Goal: Navigation & Orientation: Go to known website

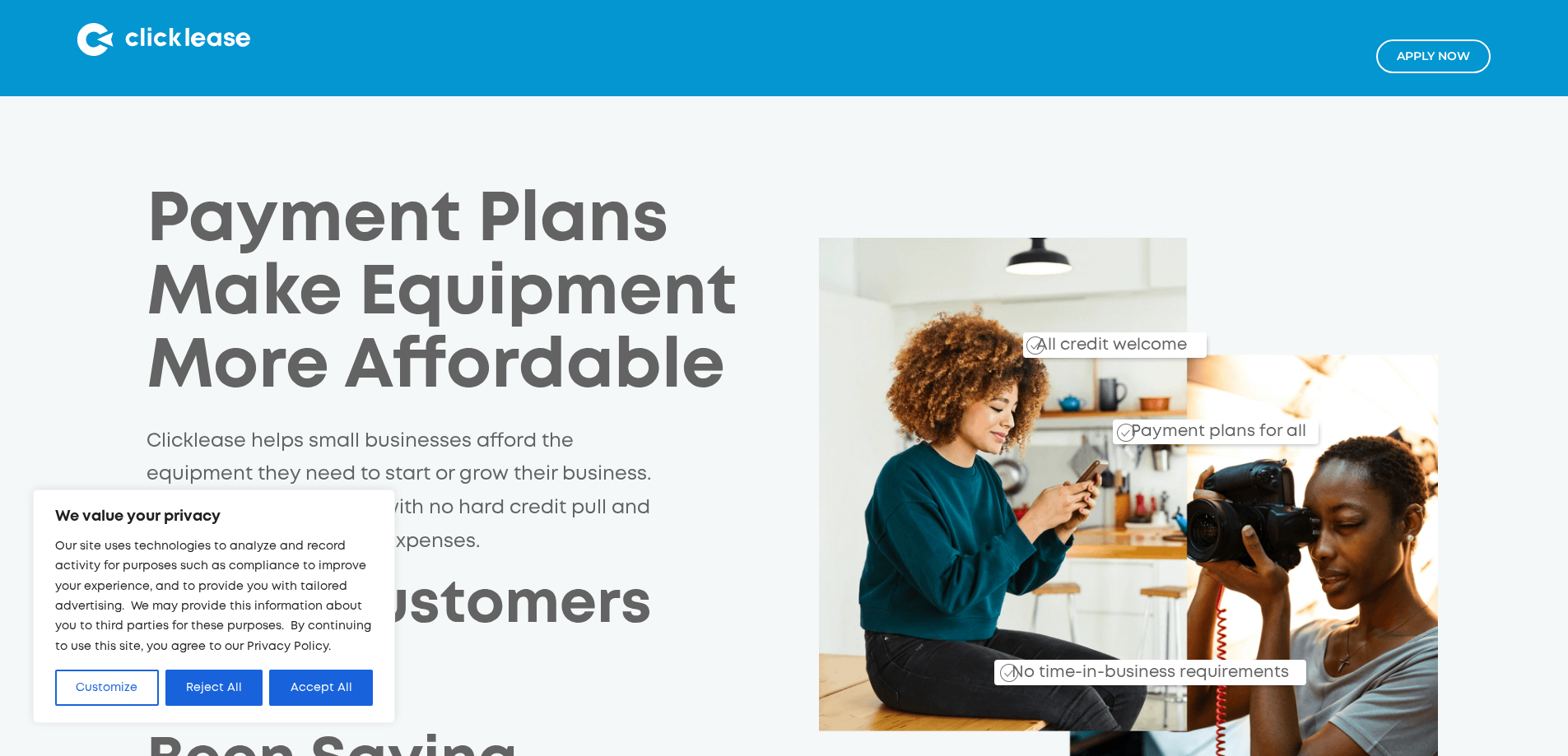
click at [163, 39] on img at bounding box center [163, 39] width 173 height 33
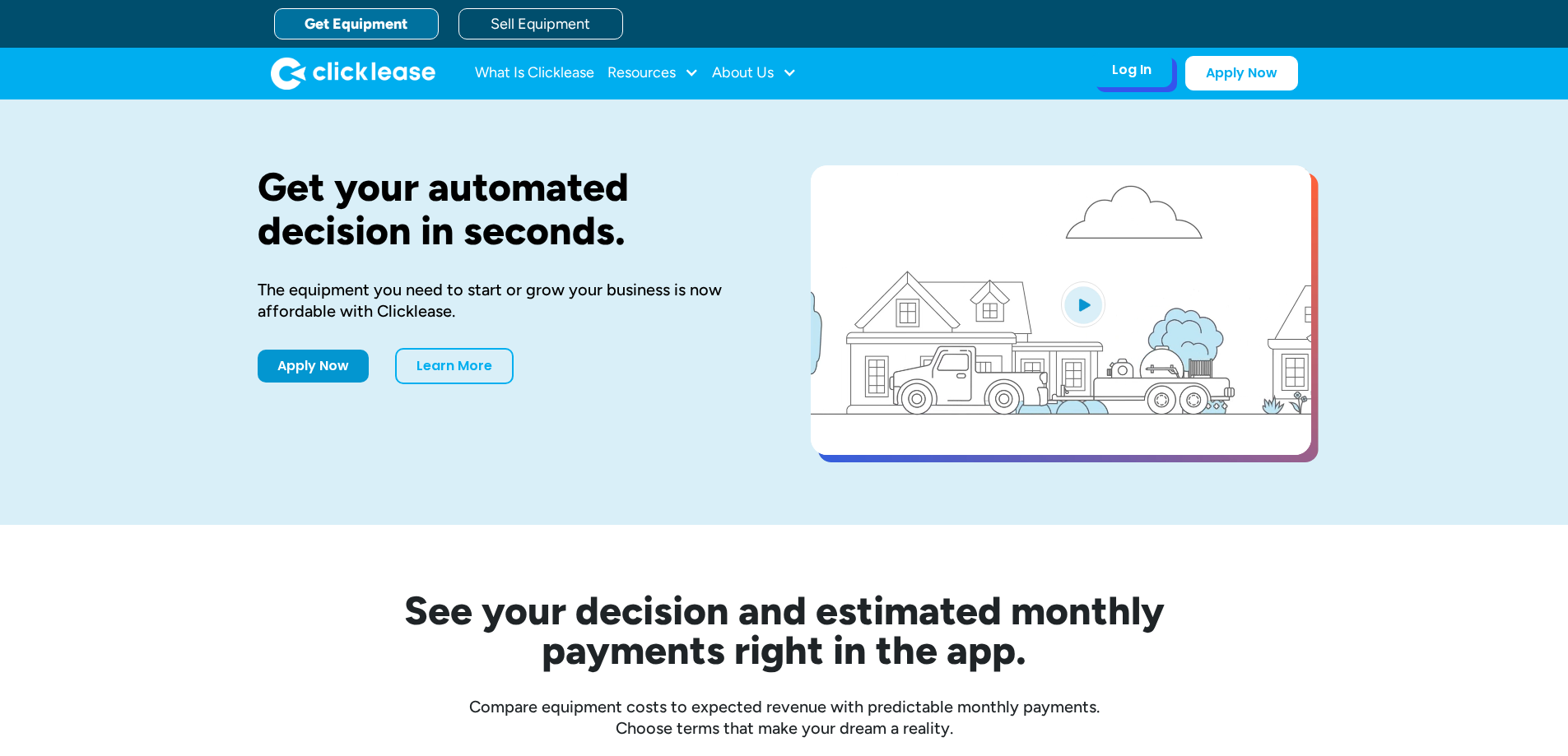
click at [1127, 66] on div "Log In" at bounding box center [1132, 70] width 39 height 16
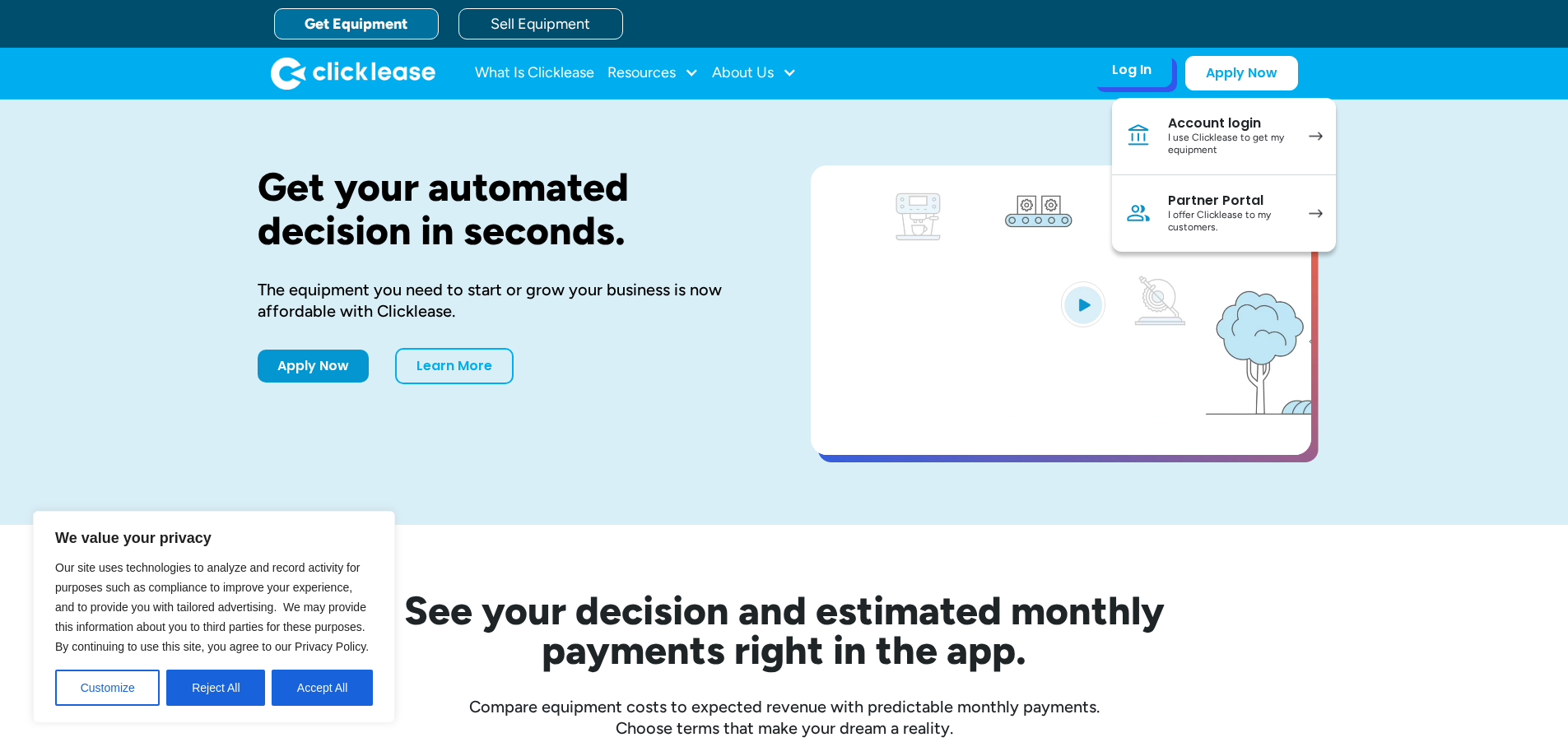
click at [1240, 210] on div "I offer Clicklease to my customers." at bounding box center [1230, 222] width 124 height 26
